Goal: Task Accomplishment & Management: Complete application form

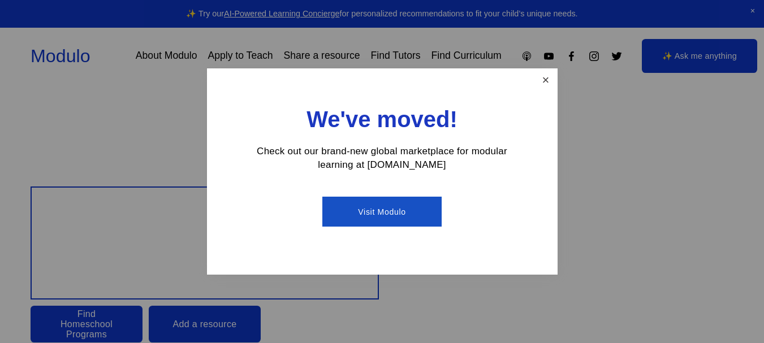
click at [540, 86] on link "Close" at bounding box center [545, 80] width 20 height 20
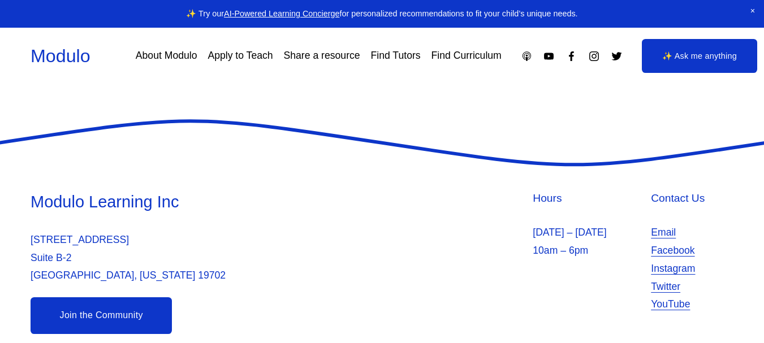
scroll to position [2599, 0]
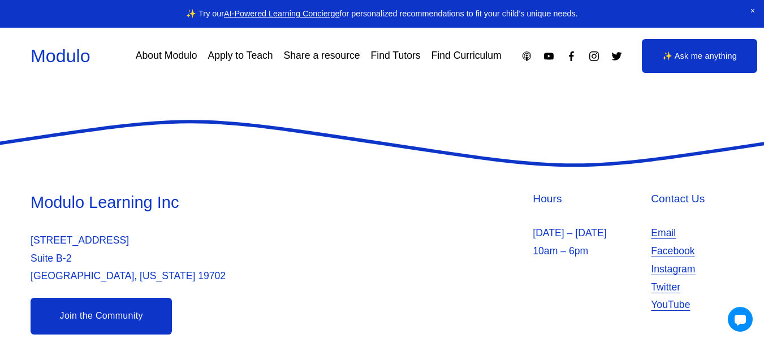
click at [228, 56] on link "Apply to Teach" at bounding box center [239, 56] width 65 height 20
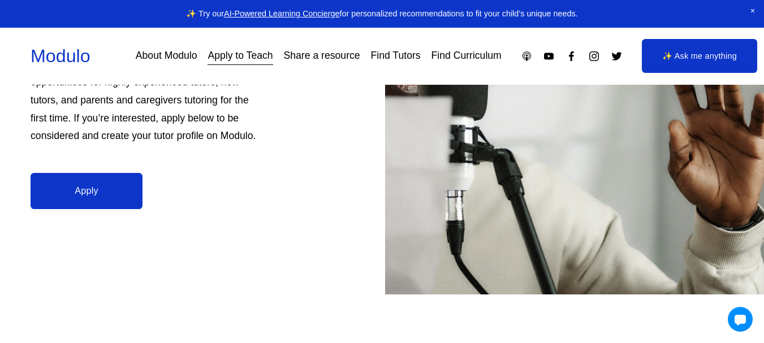
scroll to position [266, 0]
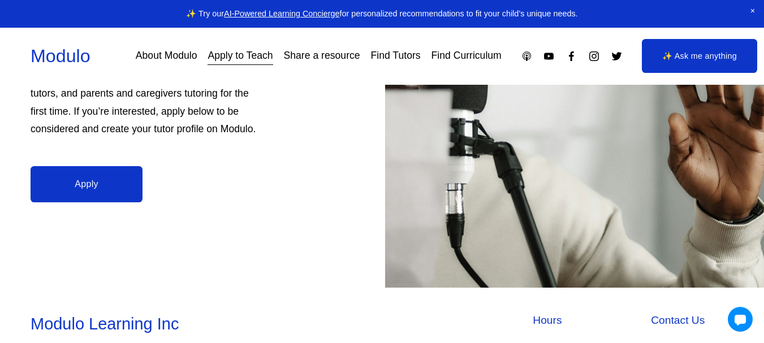
click at [134, 189] on link "Apply" at bounding box center [87, 184] width 112 height 36
